Goal: Book appointment/travel/reservation

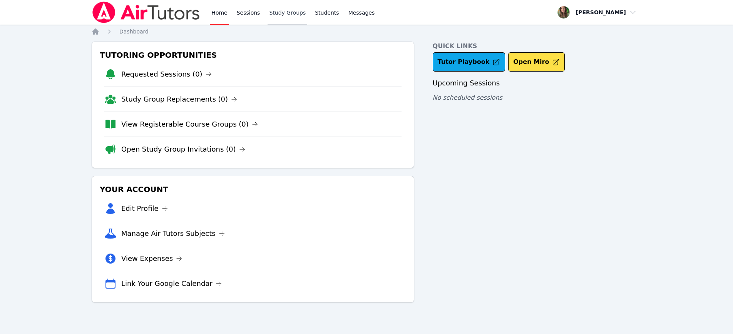
click at [280, 15] on link "Study Groups" at bounding box center [288, 12] width 40 height 25
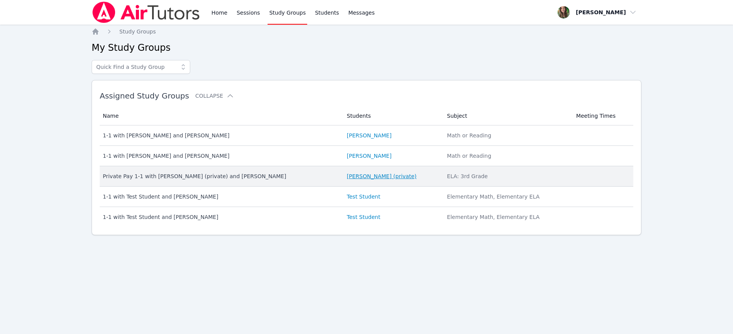
click at [350, 178] on link "[PERSON_NAME] (private)" at bounding box center [382, 177] width 70 height 8
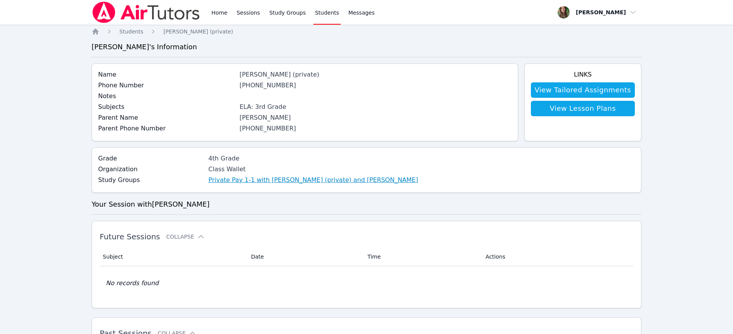
click at [287, 184] on link "Private Pay 1-1 with [PERSON_NAME] (private) and [PERSON_NAME]" at bounding box center [313, 180] width 210 height 9
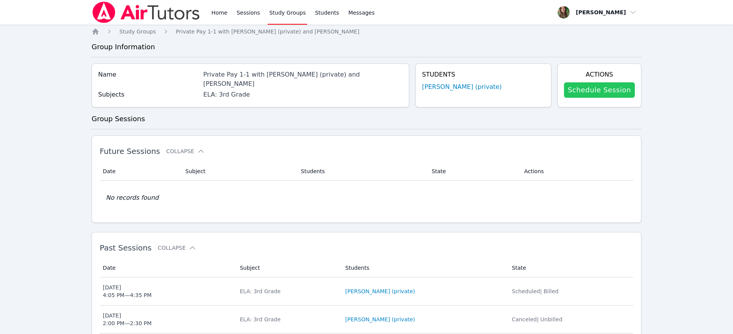
click at [582, 97] on link "Schedule Session" at bounding box center [599, 89] width 71 height 15
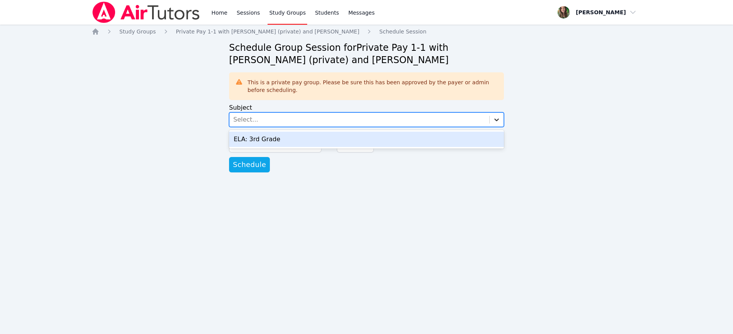
click at [494, 117] on icon at bounding box center [497, 120] width 8 height 8
click at [401, 139] on div "ELA: 3rd Grade" at bounding box center [366, 139] width 275 height 15
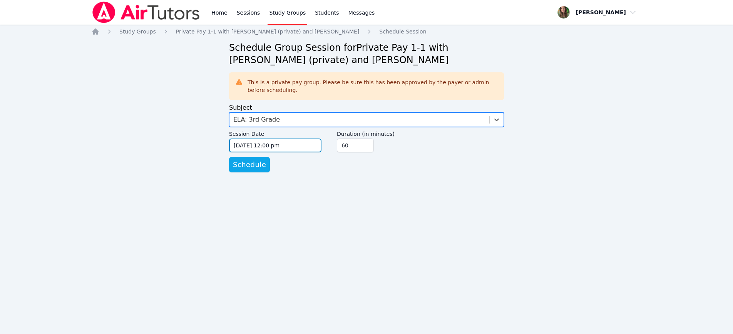
click at [245, 145] on input "[DATE] 12:00 pm" at bounding box center [275, 146] width 92 height 14
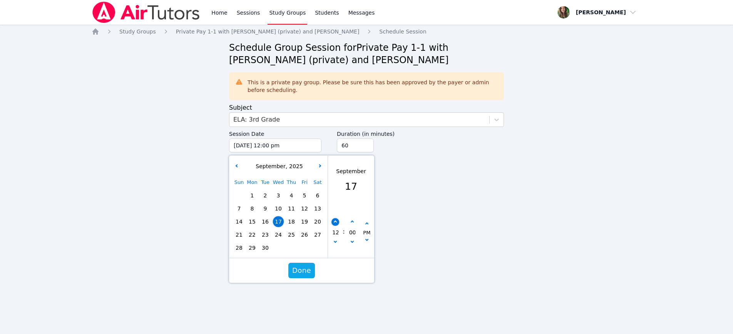
click at [334, 219] on button "button" at bounding box center [336, 222] width 8 height 8
type input "[DATE] 01:00 pm"
type input "01"
click at [334, 219] on button "button" at bounding box center [336, 222] width 8 height 8
type input "[DATE] 02:00 pm"
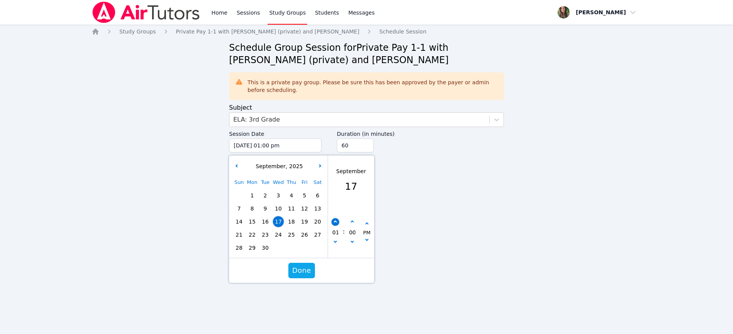
type input "02"
click at [334, 219] on button "button" at bounding box center [336, 222] width 8 height 8
type input "[DATE] 03:00 pm"
type input "03"
click at [334, 219] on button "button" at bounding box center [336, 222] width 8 height 8
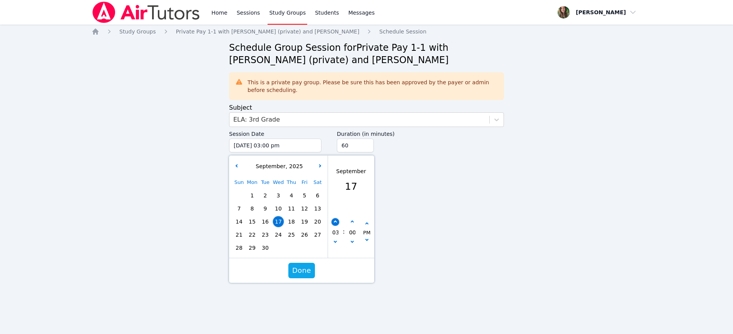
type input "[DATE] 04:00 pm"
type input "04"
click at [348, 219] on div "00" at bounding box center [352, 232] width 15 height 28
click at [350, 219] on button "button" at bounding box center [353, 222] width 8 height 8
type input "[DATE] 04:05 pm"
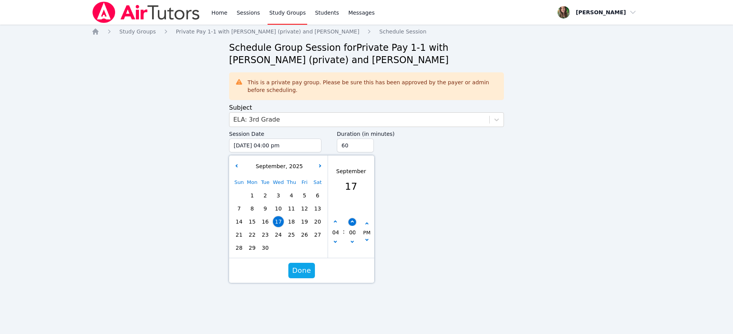
type input "05"
click at [350, 219] on button "button" at bounding box center [353, 222] width 8 height 8
type input "[DATE] 04:10 pm"
type input "10"
click at [349, 245] on button "button" at bounding box center [353, 243] width 8 height 8
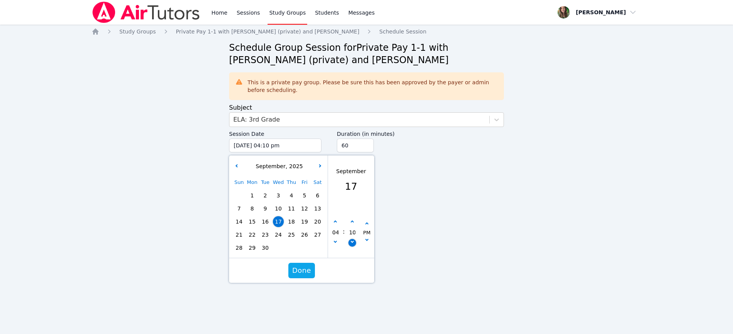
type input "[DATE] 04:05 pm"
type input "05"
click at [309, 266] on span "Done" at bounding box center [301, 270] width 19 height 11
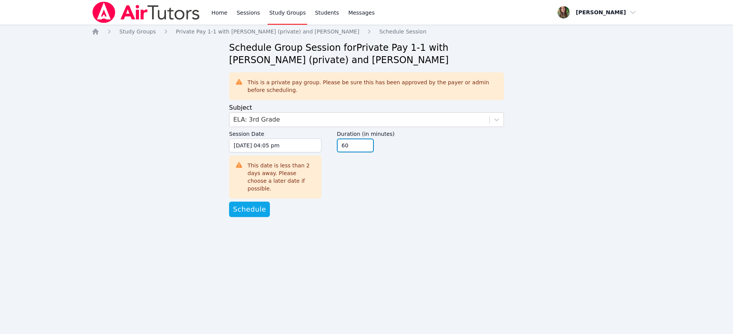
click at [367, 150] on input "60" at bounding box center [355, 146] width 37 height 14
click at [367, 148] on input "45" at bounding box center [355, 146] width 37 height 14
type input "30"
click at [367, 148] on input "30" at bounding box center [355, 146] width 37 height 14
click at [248, 205] on span "Schedule" at bounding box center [249, 209] width 33 height 11
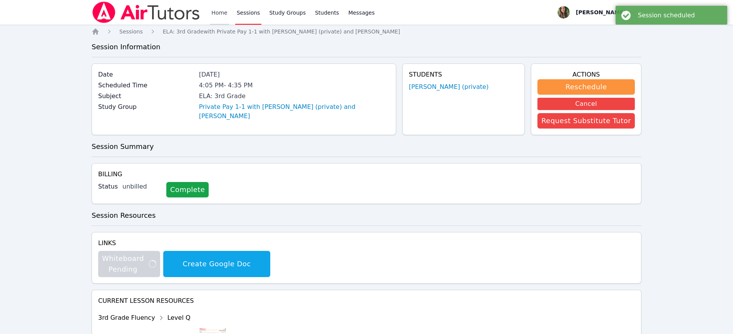
click at [210, 15] on link "Home" at bounding box center [219, 12] width 19 height 25
